Goal: Information Seeking & Learning: Learn about a topic

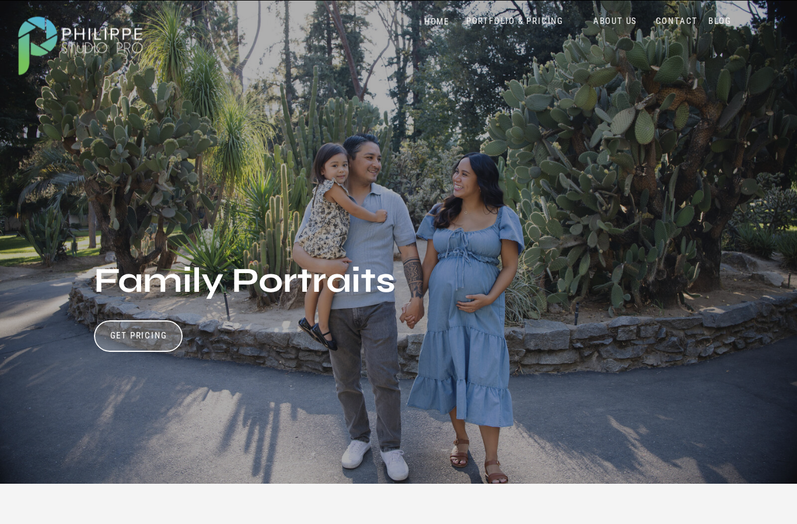
scroll to position [16, 0]
click at [124, 331] on h3 "Get Pricing" at bounding box center [138, 337] width 65 height 14
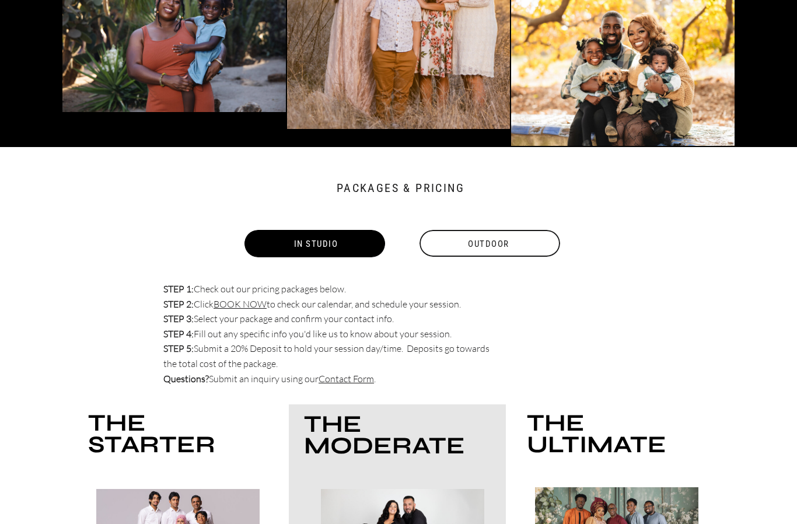
scroll to position [3413, 0]
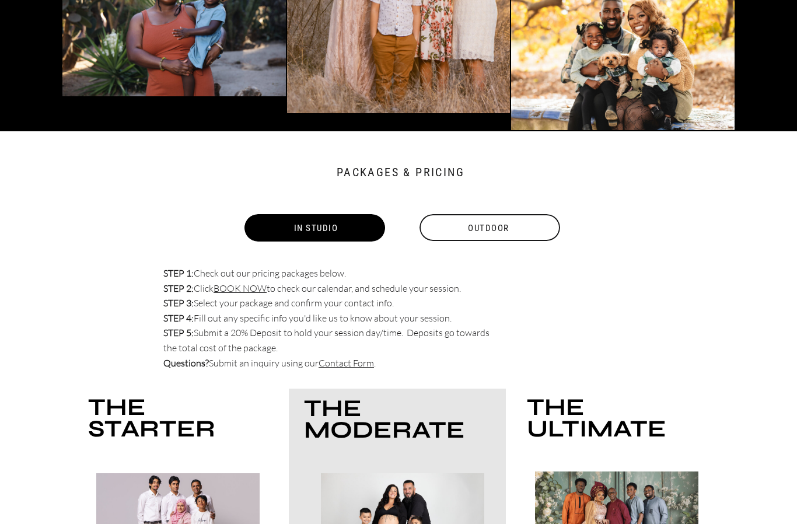
click at [505, 223] on div "Outdoor" at bounding box center [488, 228] width 143 height 27
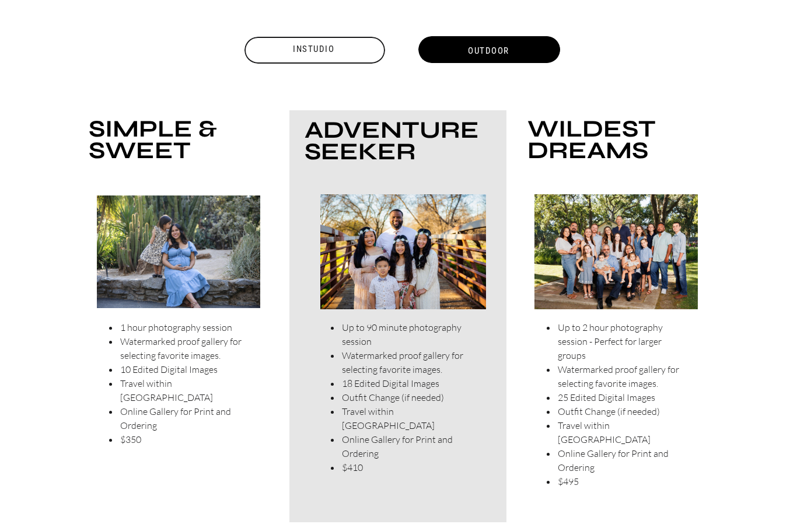
scroll to position [3592, 0]
click at [302, 46] on div "Instudio" at bounding box center [313, 50] width 143 height 14
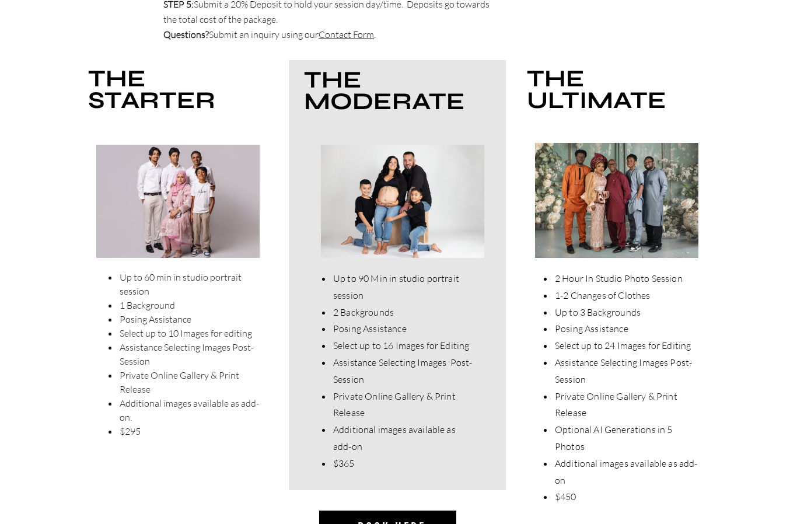
scroll to position [3743, 0]
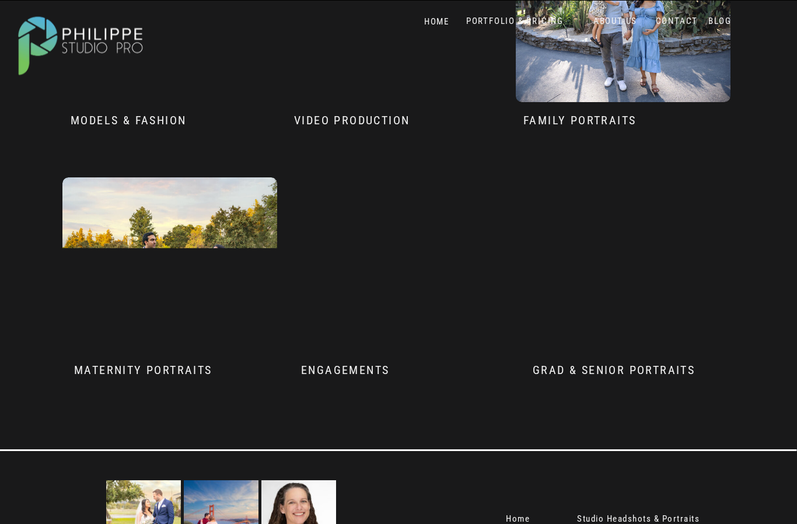
scroll to position [5608, 0]
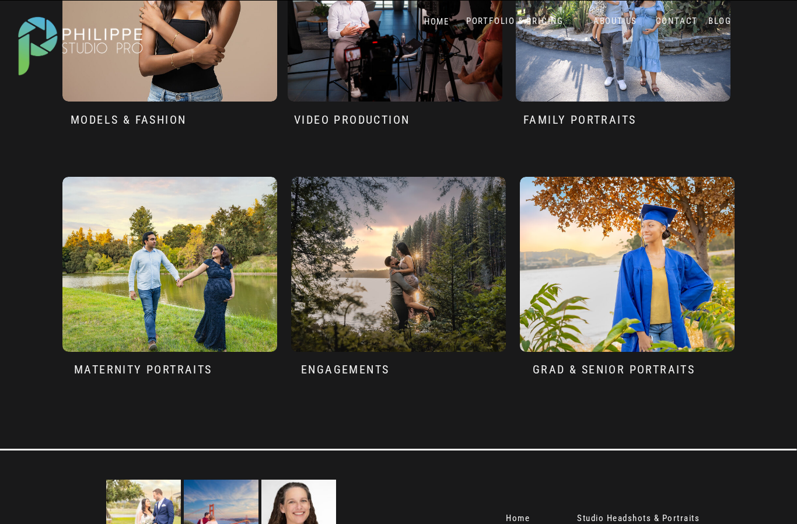
click at [478, 321] on div at bounding box center [398, 264] width 215 height 175
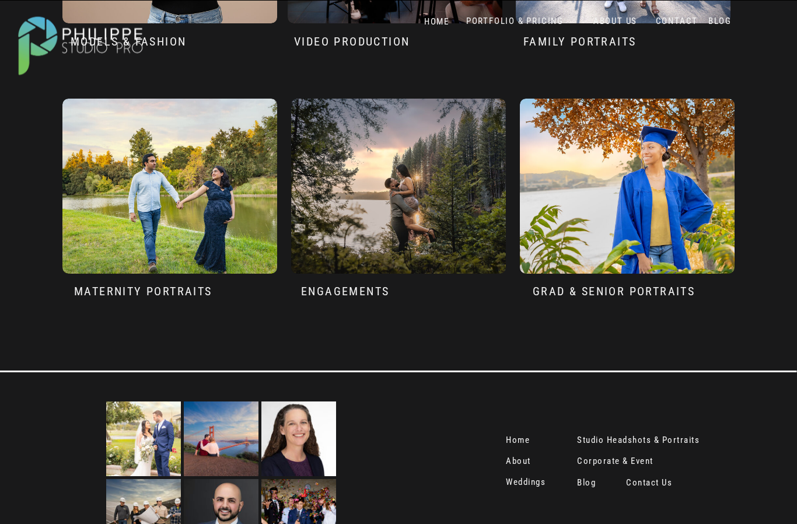
scroll to position [5703, 0]
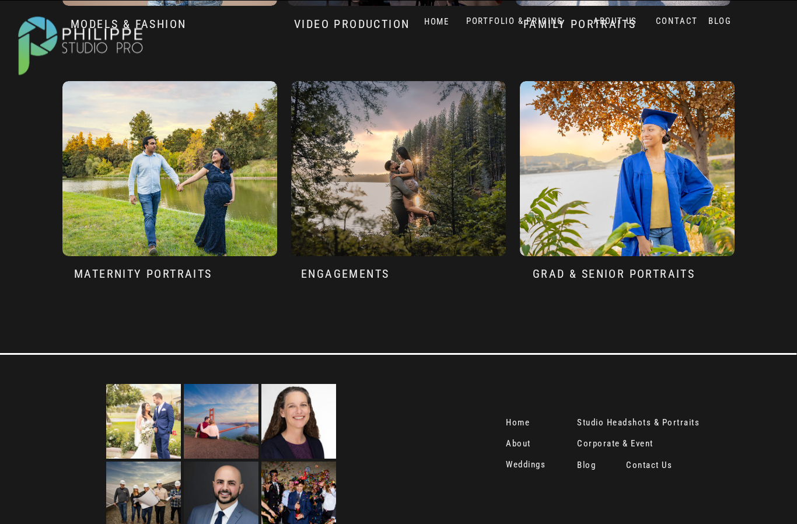
click at [642, 443] on nav "Corporate & Event" at bounding box center [619, 445] width 84 height 12
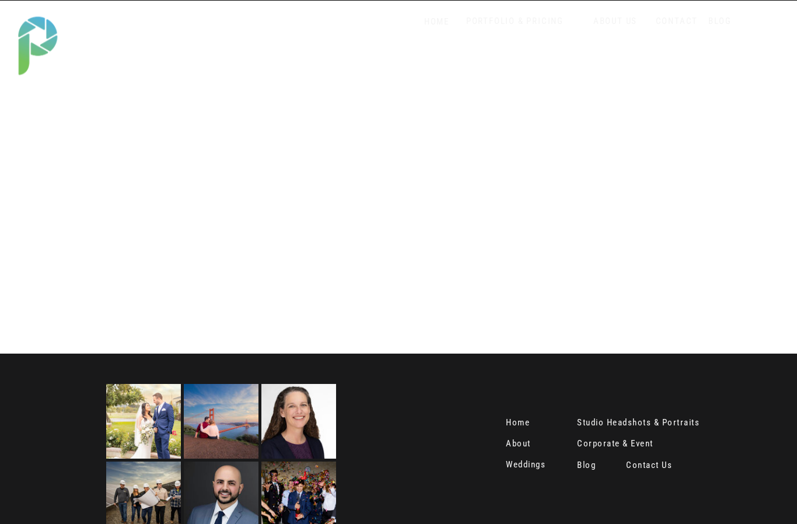
scroll to position [2682, 0]
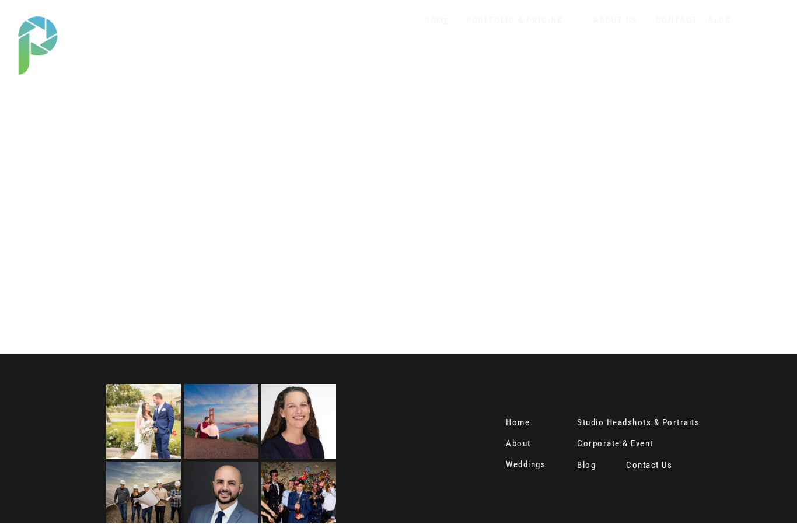
click at [520, 450] on nav "About" at bounding box center [520, 445] width 29 height 12
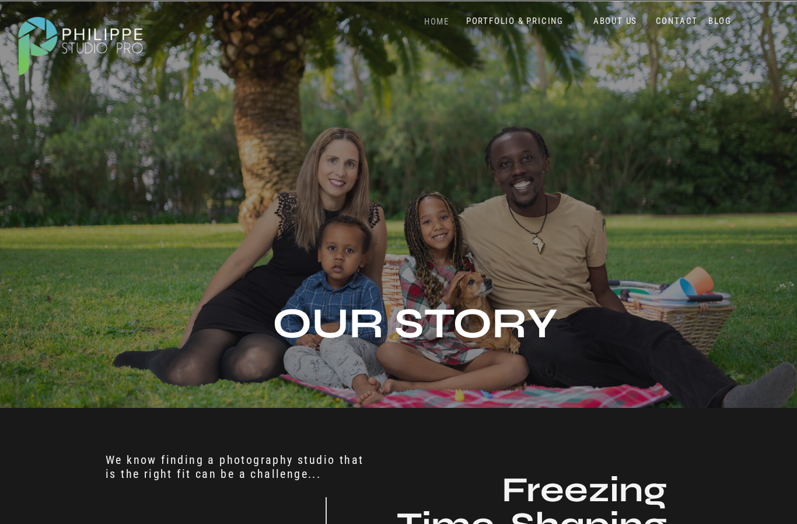
click at [428, 20] on nav "HOME" at bounding box center [437, 21] width 50 height 11
